Goal: Transaction & Acquisition: Purchase product/service

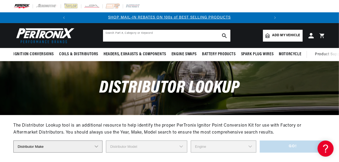
click at [131, 35] on input "text" at bounding box center [166, 36] width 127 height 12
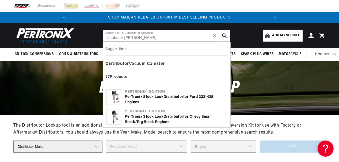
type input "distributor vacumn cannister"
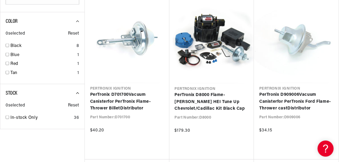
scroll to position [455, 0]
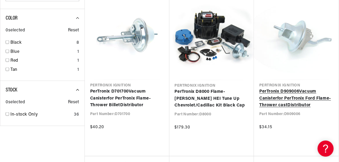
click at [281, 98] on link "PerTronix D909006 Vacuum Canister for PerTronix Ford Flame-Thrower cast Distrib…" at bounding box center [296, 98] width 74 height 21
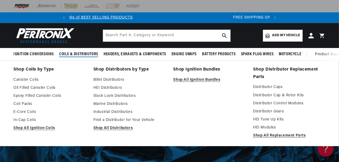
scroll to position [0, 200]
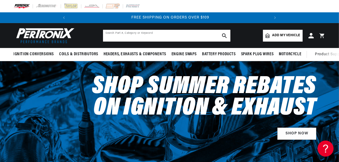
click at [120, 37] on input "text" at bounding box center [166, 36] width 127 height 12
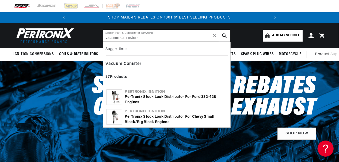
type input "vacumn cannisters"
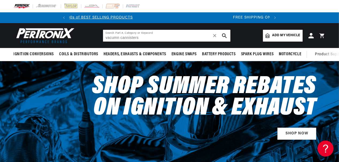
scroll to position [0, 172]
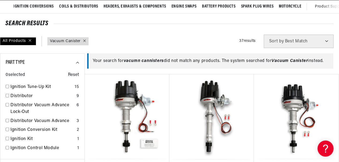
scroll to position [53, 0]
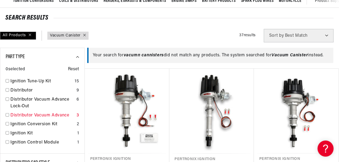
click at [7, 115] on input "checkbox" at bounding box center [7, 114] width 3 height 3
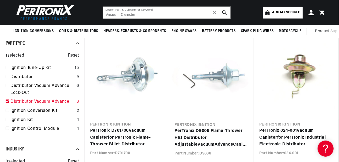
click at [8, 101] on input "checkbox" at bounding box center [7, 100] width 3 height 3
checkbox input "false"
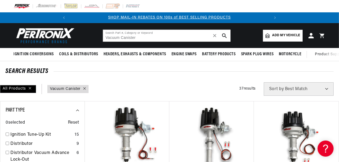
click at [285, 33] on span "Add my vehicle" at bounding box center [286, 35] width 28 height 5
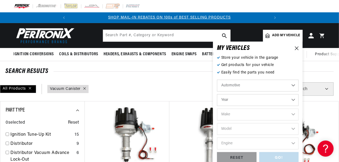
click at [262, 100] on select "Year [DATE] 2021 2020 2019 2018 2017 2016 2015 2014 2013 2012 2011 2010 2009 20…" at bounding box center [258, 100] width 82 height 12
select select "1972"
click at [217, 94] on select "Year [DATE] 2021 2020 2019 2018 2017 2016 2015 2014 2013 2012 2011 2010 2009 20…" at bounding box center [258, 100] width 82 height 12
select select "1972"
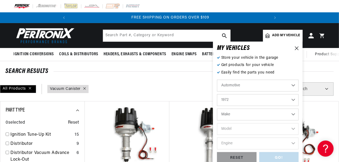
click at [252, 112] on select "Make Alfa Romeo American Motors Aston [PERSON_NAME] Audi [GEOGRAPHIC_DATA] BMW …" at bounding box center [258, 114] width 82 height 12
select select "Ford"
click at [217, 108] on select "Make Alfa Romeo American Motors Aston [PERSON_NAME] Audi [GEOGRAPHIC_DATA] BMW …" at bounding box center [258, 114] width 82 height 12
select select "Ford"
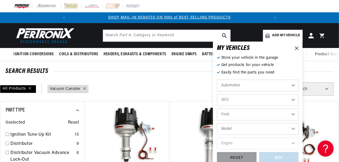
click at [256, 128] on select "Model Bronco Country Sedan Country Squire Courier Custom Custom 500 E-100 Econo…" at bounding box center [258, 129] width 82 height 12
select select "Country-Squire"
click at [217, 123] on select "Model Bronco Country Sedan Country Squire Courier Custom Custom 500 E-100 Econo…" at bounding box center [258, 129] width 82 height 12
select select "Country-Squire"
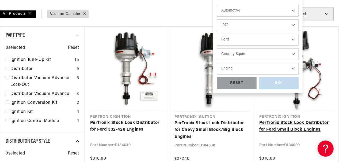
scroll to position [80, 0]
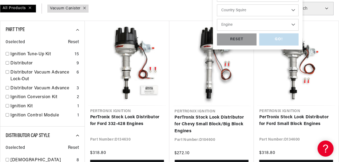
click at [286, 24] on select "Engine 3.6L 4.3L 4.8L 5.4L 289cid / 4.7L 302cid / 5.0L 351cid / 5.8L 360cid / 5…" at bounding box center [258, 25] width 82 height 12
select select "460cid-7.5L"
click at [217, 19] on select "Engine 3.6L 4.3L 4.8L 5.4L 289cid / 4.7L 302cid / 5.0L 351cid / 5.8L 360cid / 5…" at bounding box center [258, 25] width 82 height 12
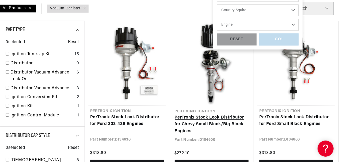
select select "460cid-7.5L"
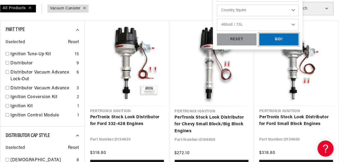
click at [281, 42] on div "GO!" at bounding box center [279, 39] width 40 height 12
type input "Vacuum Canister"
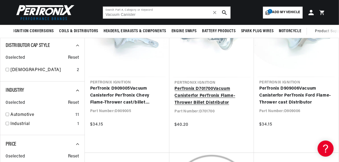
scroll to position [133, 0]
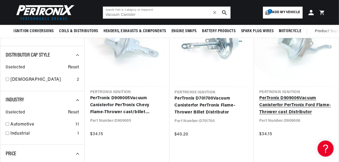
click at [280, 98] on link "PerTronix D909006 Vacuum Canister for PerTronix Ford Flame-Thrower cast Distrib…" at bounding box center [296, 105] width 74 height 21
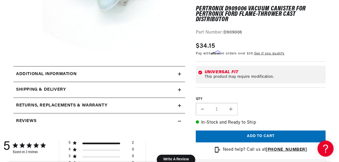
scroll to position [187, 0]
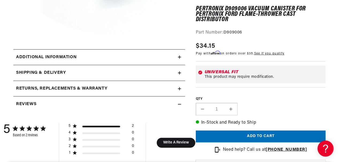
click at [152, 55] on div "Additional information" at bounding box center [95, 57] width 165 height 7
click at [178, 56] on icon at bounding box center [179, 56] width 3 height 3
click at [179, 57] on icon at bounding box center [179, 57] width 3 height 0
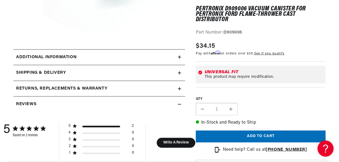
scroll to position [0, 0]
click at [179, 57] on icon at bounding box center [179, 57] width 3 height 0
